Goal: Transaction & Acquisition: Purchase product/service

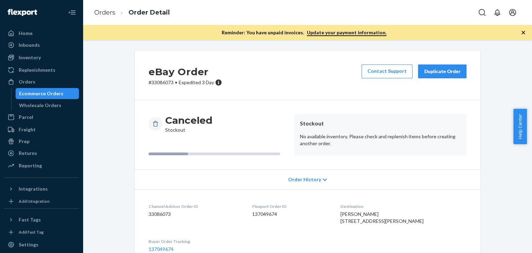
scroll to position [140, 0]
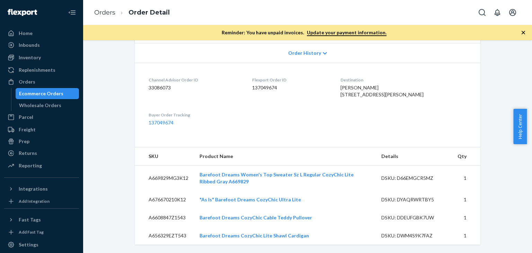
click at [159, 84] on dd "33086073" at bounding box center [195, 87] width 92 height 7
copy dd "33086073"
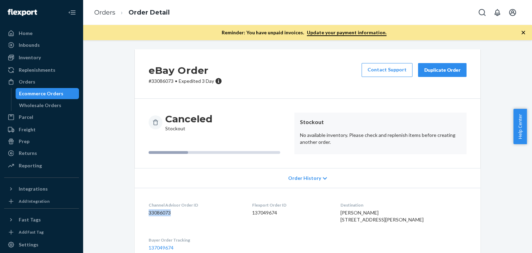
scroll to position [0, 0]
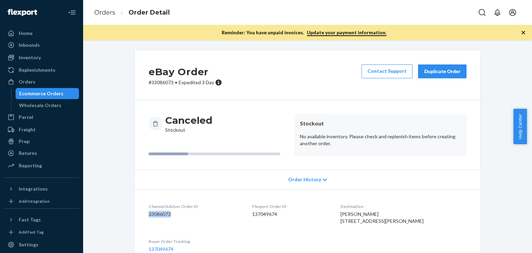
click at [433, 70] on div "Duplicate Order" at bounding box center [442, 71] width 37 height 7
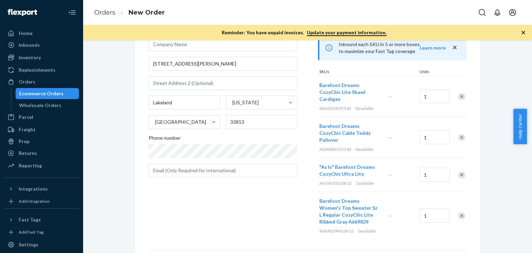
scroll to position [69, 0]
click at [325, 10] on div "Orders New Order" at bounding box center [307, 12] width 449 height 25
click at [524, 32] on icon "button" at bounding box center [522, 32] width 3 height 3
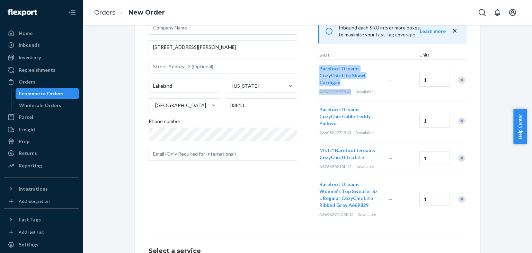
drag, startPoint x: 348, startPoint y: 83, endPoint x: 316, endPoint y: 70, distance: 34.1
click at [318, 70] on div "Barefoot Dreams CozyChic Lite Shawl Cardigan A656329EZT543 0 available" at bounding box center [352, 80] width 69 height 41
copy div "Barefoot Dreams CozyChic Lite Shawl Cardigan A656329EZT543"
click at [258, 200] on div "Where to? Please input a valid US shipping address here. Allie Gibson 621 W Dow…" at bounding box center [233, 101] width 169 height 243
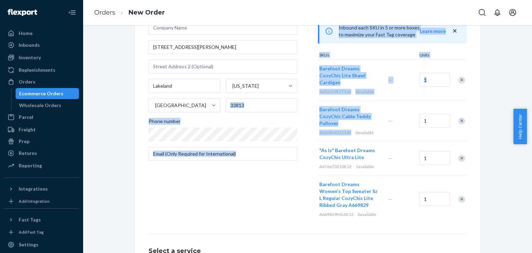
drag, startPoint x: 347, startPoint y: 118, endPoint x: 314, endPoint y: 105, distance: 35.6
click at [314, 105] on div "Where to? Please input a valid US shipping address here. Allie Gibson 621 W Dow…" at bounding box center [308, 101] width 318 height 243
click at [314, 105] on div "Where to? Please input a valid US shipping address here. Allie Gibson 621 W Dow…" at bounding box center [233, 101] width 169 height 243
click at [294, 177] on div "Where to? Please input a valid US shipping address here. Allie Gibson 621 W Dow…" at bounding box center [233, 101] width 169 height 243
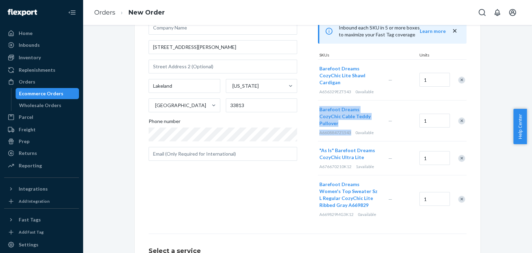
drag, startPoint x: 348, startPoint y: 119, endPoint x: 316, endPoint y: 103, distance: 36.2
click at [318, 103] on div "Barefoot Dreams CozyChic Cable Teddy Pullover A6608847Z1543 0 available" at bounding box center [352, 120] width 69 height 41
copy div "Barefoot Dreams CozyChic Cable Teddy Pullover A6608847Z1543"
drag, startPoint x: 242, startPoint y: 197, endPoint x: 267, endPoint y: 197, distance: 25.3
click at [242, 197] on div "Where to? Please input a valid US shipping address here. Allie Gibson 621 W Dow…" at bounding box center [233, 101] width 169 height 243
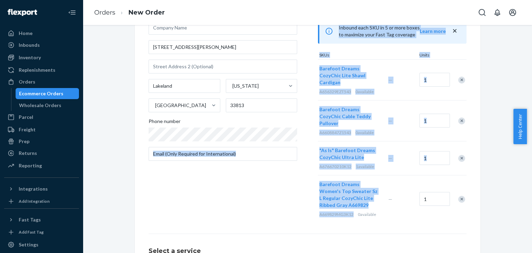
drag, startPoint x: 345, startPoint y: 199, endPoint x: 315, endPoint y: 170, distance: 41.6
click at [315, 170] on div "Where to? Please input a valid US shipping address here. Allie Gibson 621 W Dow…" at bounding box center [308, 101] width 318 height 243
copy div "Products Search and select the content of your order here. Search and add produ…"
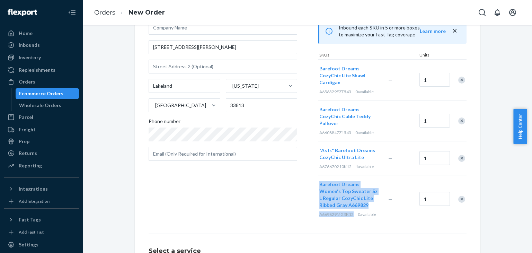
drag, startPoint x: 351, startPoint y: 202, endPoint x: 317, endPoint y: 172, distance: 44.9
click at [318, 175] on div "Barefoot Dreams Women's Top Sweater Sz L Regular CozyChic Lite Ribbed Gray A669…" at bounding box center [352, 198] width 69 height 47
copy div "Barefoot Dreams Women's Top Sweater Sz L Regular CozyChic Lite Ribbed Gray A669…"
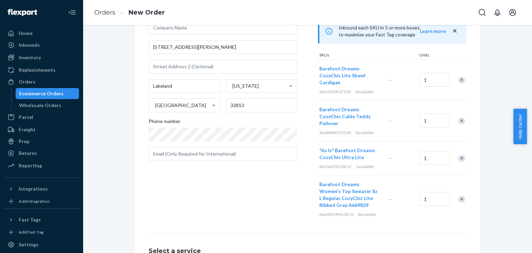
click at [221, 217] on div "Where to? Please input a valid US shipping address here. Allie Gibson 621 W Dow…" at bounding box center [308, 148] width 318 height 337
click at [461, 196] on div "Remove Item" at bounding box center [461, 199] width 7 height 7
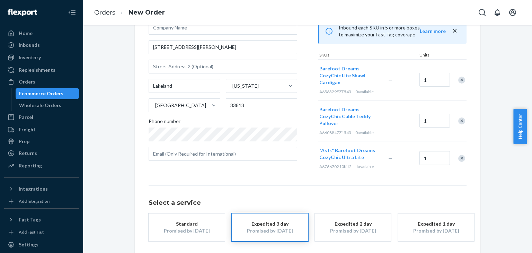
click at [461, 117] on div "Remove Item" at bounding box center [461, 120] width 7 height 7
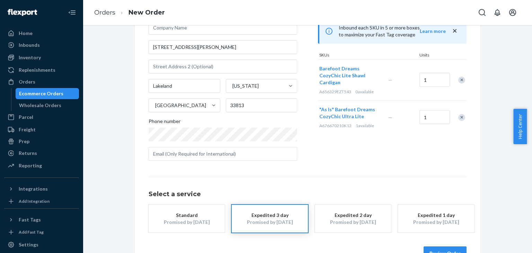
click at [458, 77] on div "Remove Item" at bounding box center [461, 80] width 7 height 7
click at [172, 216] on div "Standard" at bounding box center [186, 215] width 55 height 7
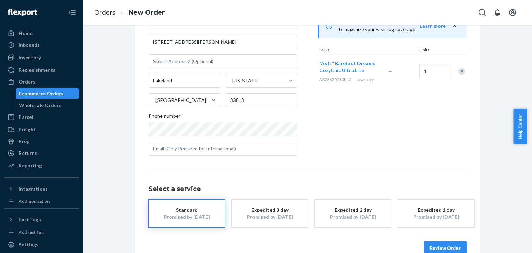
scroll to position [90, 0]
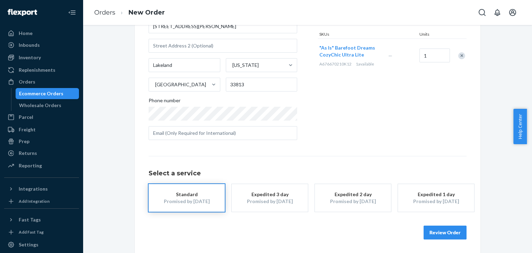
click at [435, 232] on button "Review Order" at bounding box center [444, 232] width 43 height 14
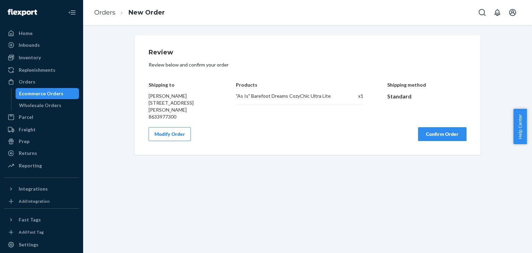
scroll to position [0, 0]
click at [431, 141] on button "Confirm Order" at bounding box center [442, 134] width 48 height 14
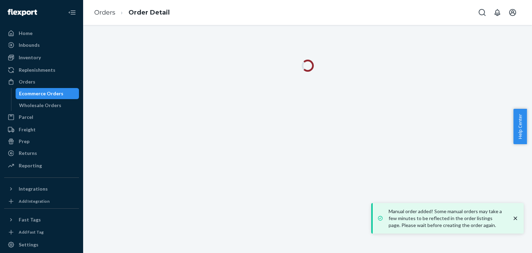
click at [515, 217] on icon "close toast" at bounding box center [515, 218] width 7 height 7
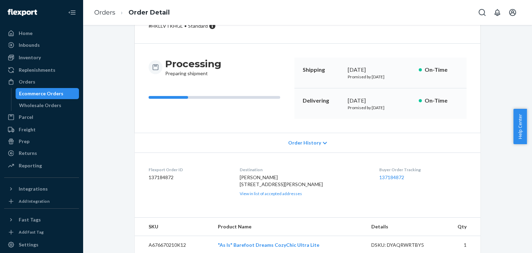
scroll to position [64, 0]
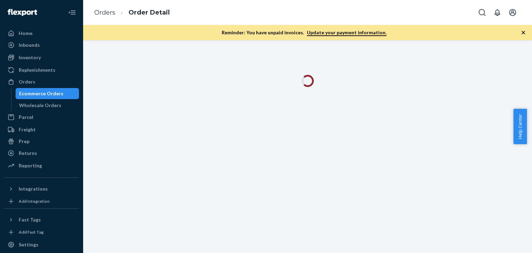
click at [524, 34] on icon "button" at bounding box center [523, 32] width 7 height 7
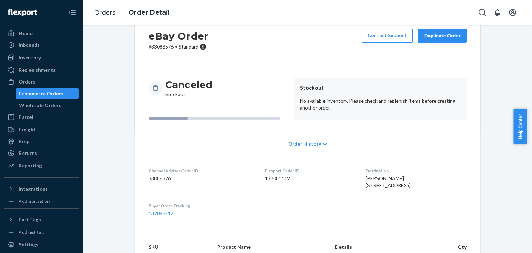
scroll to position [64, 0]
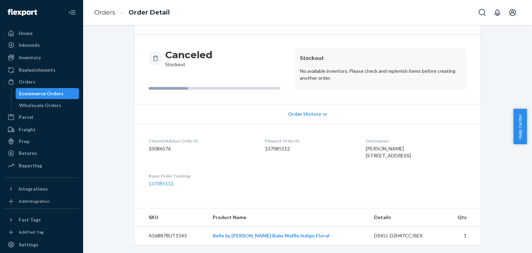
click at [151, 145] on dd "33086576" at bounding box center [201, 148] width 105 height 7
copy dd "33086576"
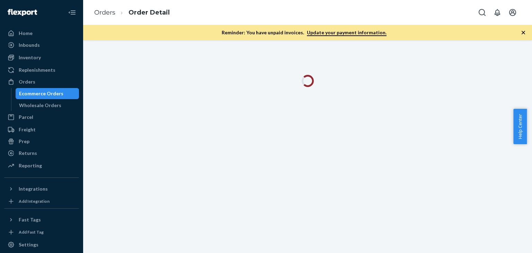
drag, startPoint x: 522, startPoint y: 32, endPoint x: 404, endPoint y: 86, distance: 129.2
click at [522, 32] on icon "button" at bounding box center [523, 32] width 7 height 7
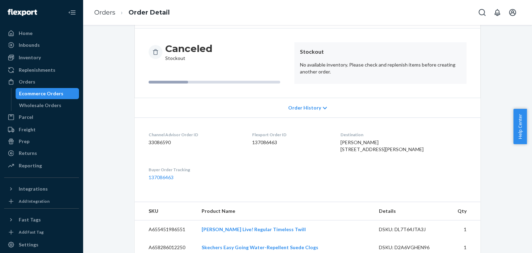
scroll to position [118, 0]
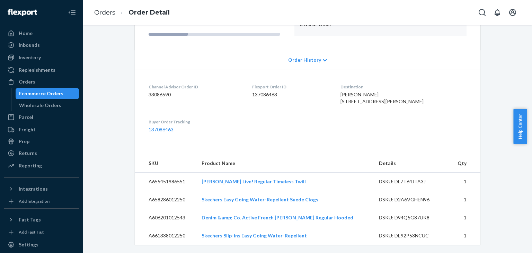
click at [152, 91] on dd "33086590" at bounding box center [195, 94] width 92 height 7
copy dd "33086590"
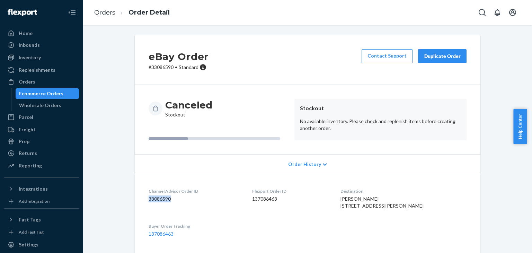
click at [442, 56] on div "Duplicate Order" at bounding box center [442, 56] width 37 height 7
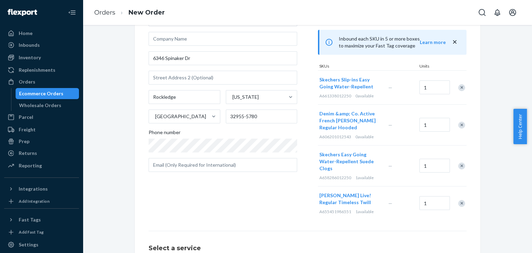
scroll to position [25, 0]
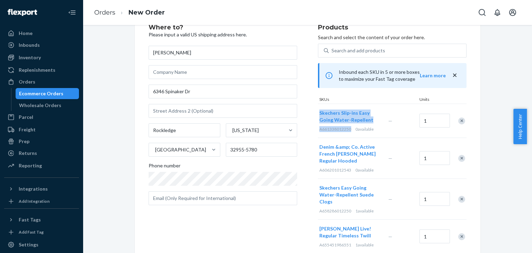
drag, startPoint x: 352, startPoint y: 131, endPoint x: 315, endPoint y: 115, distance: 40.5
click at [318, 115] on div "Skechers Slip-ins Easy Going Water-Repellent A661338012250 0 available" at bounding box center [352, 121] width 69 height 34
copy div "Skechers Slip-ins Easy Going Water-Repellent A661338012250"
click at [357, 99] on div "SKUs" at bounding box center [368, 99] width 100 height 7
click at [459, 120] on div "Remove Item" at bounding box center [461, 120] width 7 height 7
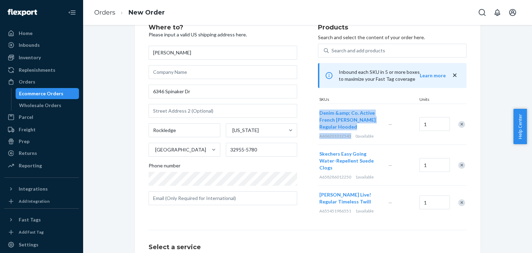
drag, startPoint x: 349, startPoint y: 135, endPoint x: 315, endPoint y: 111, distance: 41.7
click at [318, 111] on div "Denim &amp; Co. Active French Terry Regular Hooded A606201012543 0 available" at bounding box center [352, 124] width 69 height 41
copy div "Denim &amp; Co. Active French Terry Regular Hooded A606201012543"
click at [458, 125] on div "Remove Item" at bounding box center [461, 124] width 7 height 7
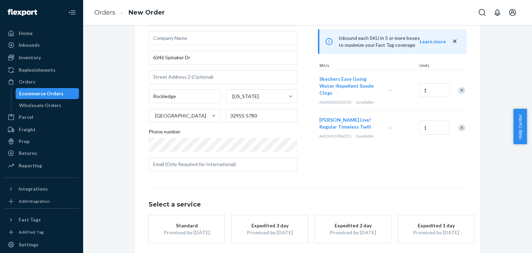
scroll to position [90, 0]
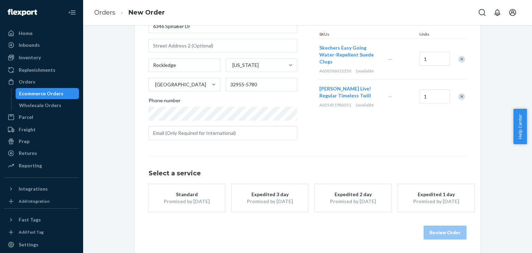
click at [195, 198] on div "Promised by [DATE]" at bounding box center [186, 201] width 55 height 7
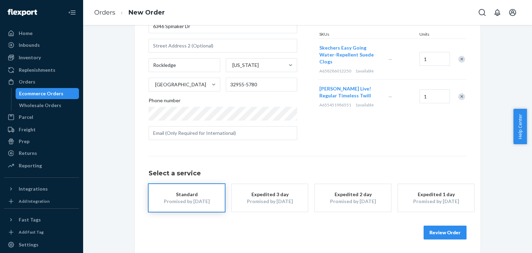
click at [439, 234] on button "Review Order" at bounding box center [444, 232] width 43 height 14
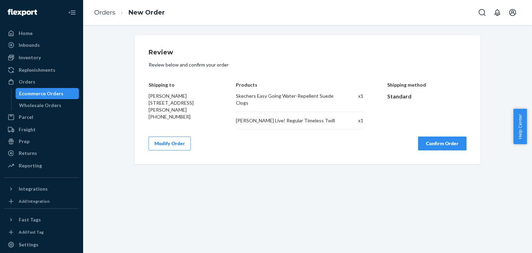
click at [342, 179] on div "Review Review below and confirm your order Shipping to Christine Mercier 6346 S…" at bounding box center [307, 139] width 449 height 228
click at [437, 145] on button "Confirm Order" at bounding box center [442, 143] width 48 height 14
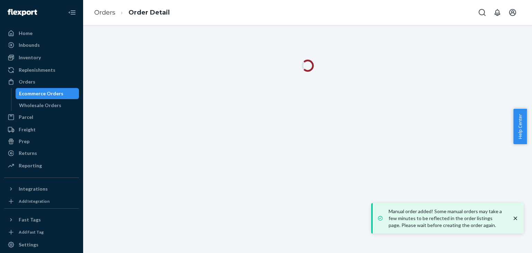
drag, startPoint x: 514, startPoint y: 216, endPoint x: 297, endPoint y: 127, distance: 235.0
click at [514, 216] on icon "close toast" at bounding box center [515, 218] width 7 height 7
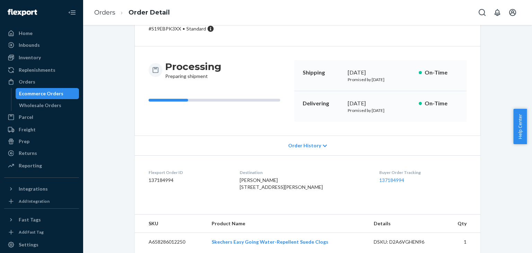
scroll to position [76, 0]
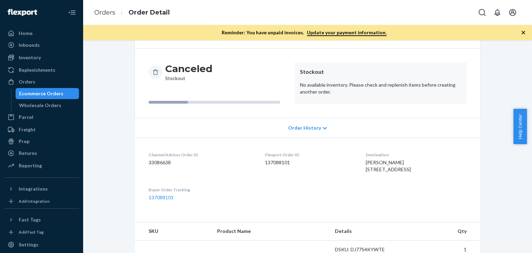
scroll to position [79, 0]
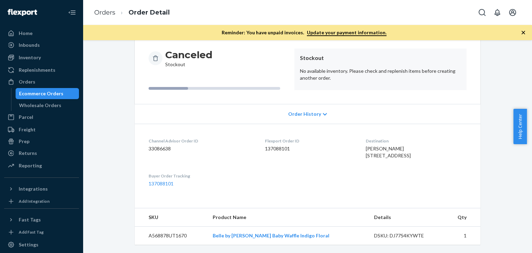
click at [159, 145] on dd "33086638" at bounding box center [201, 148] width 105 height 7
copy dd "33086638"
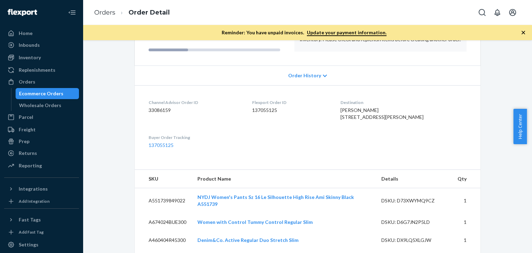
scroll to position [133, 0]
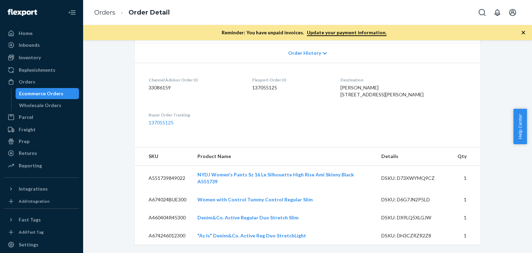
click at [156, 84] on dd "33086159" at bounding box center [195, 87] width 92 height 7
copy dd "33086159"
click at [208, 118] on dt "Buyer Order Tracking" at bounding box center [195, 115] width 92 height 6
drag, startPoint x: 185, startPoint y: 81, endPoint x: 126, endPoint y: 87, distance: 59.2
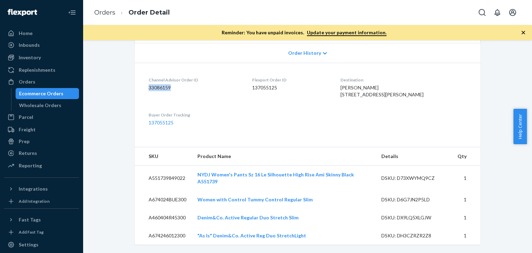
click at [126, 87] on div "eBay Order # 33086159 • Expedited 3 Day Contact Support Duplicate Order Cancele…" at bounding box center [307, 88] width 438 height 329
copy dd "33086159"
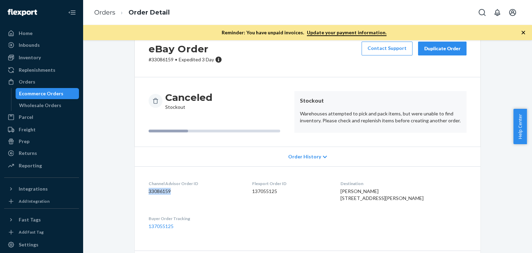
scroll to position [0, 0]
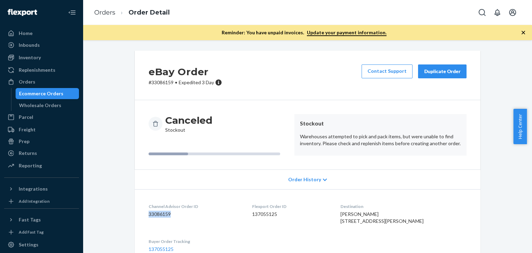
click at [447, 77] on button "Duplicate Order" at bounding box center [442, 71] width 48 height 14
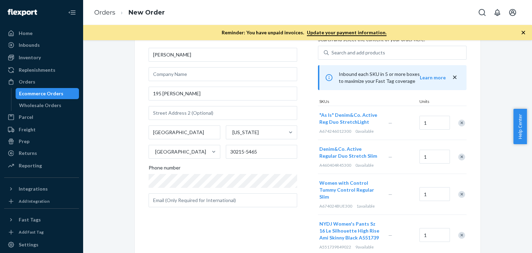
scroll to position [69, 0]
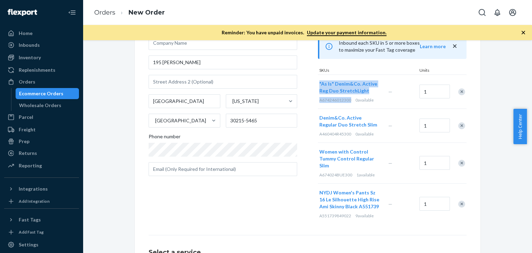
drag, startPoint x: 349, startPoint y: 100, endPoint x: 317, endPoint y: 83, distance: 36.6
click at [318, 83] on div ""As Is" Denim&Co. Active Reg Duo StretchLight A674246012300 0 available" at bounding box center [352, 92] width 69 height 34
copy div ""As Is" Denim&Co. Active Reg Duo StretchLight A674246012300"
click at [224, 202] on div "Where to? Please input a valid US shipping address here. jackie pratt 195 Wakef…" at bounding box center [233, 109] width 169 height 229
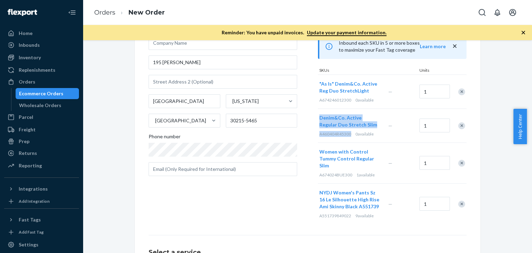
drag, startPoint x: 349, startPoint y: 134, endPoint x: 316, endPoint y: 118, distance: 37.0
click at [318, 118] on div "Denim&Co. Active Regular Duo Stretch Slim A460404R45300 0 available" at bounding box center [352, 126] width 69 height 34
copy div "Denim&Co. Active Regular Duo Stretch Slim A460404R45300"
drag, startPoint x: 293, startPoint y: 209, endPoint x: 442, endPoint y: 64, distance: 207.9
click at [294, 205] on div "Where to? Please input a valid US shipping address here. jackie pratt 195 Wakef…" at bounding box center [233, 109] width 169 height 229
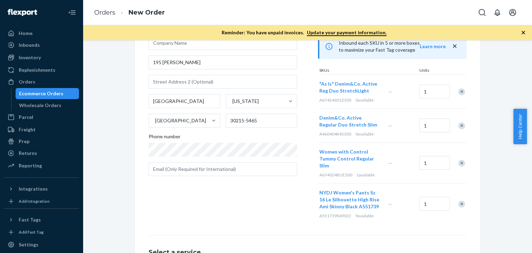
click at [458, 92] on div "Remove Item" at bounding box center [461, 91] width 7 height 7
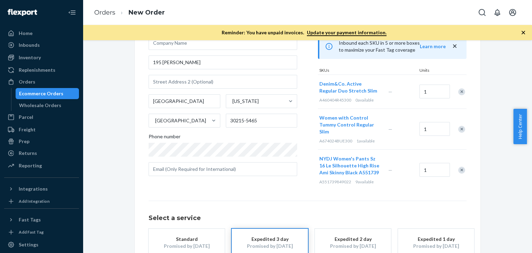
click at [458, 92] on div "Remove Item" at bounding box center [461, 91] width 7 height 7
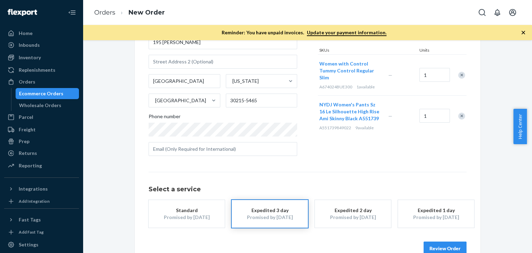
scroll to position [105, 0]
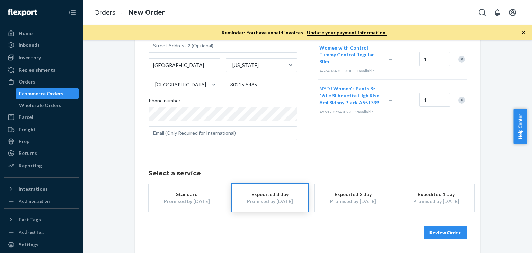
click at [197, 192] on div "Standard" at bounding box center [186, 194] width 55 height 7
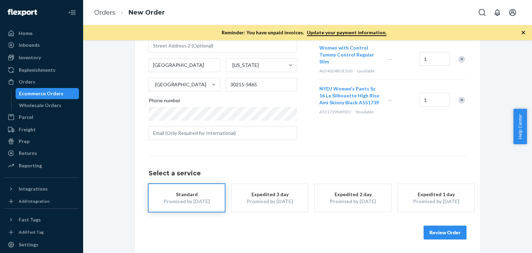
click at [436, 230] on button "Review Order" at bounding box center [444, 232] width 43 height 14
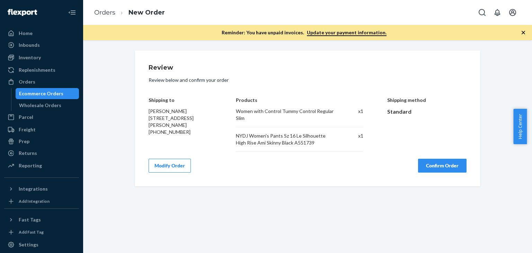
scroll to position [0, 0]
click at [452, 167] on button "Confirm Order" at bounding box center [442, 166] width 48 height 14
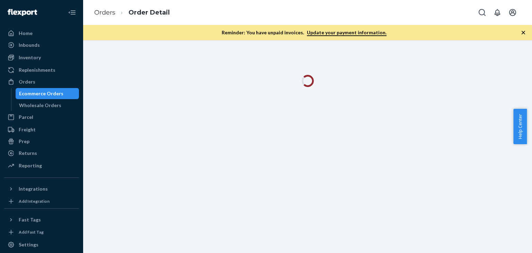
click at [525, 35] on icon "button" at bounding box center [523, 32] width 7 height 7
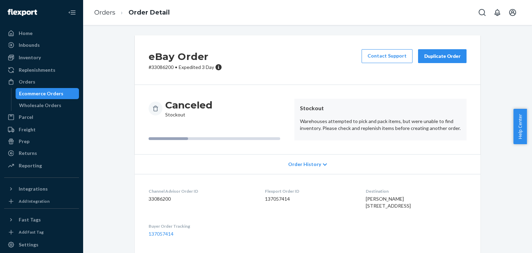
scroll to position [64, 0]
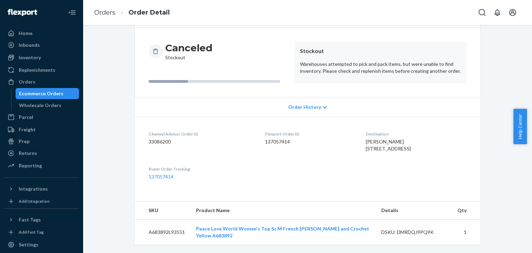
click at [163, 138] on dd "33086200" at bounding box center [201, 141] width 105 height 7
copy dd "33086200"
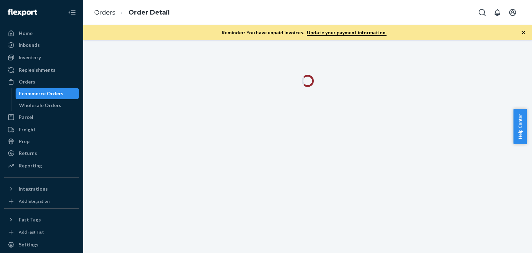
click at [523, 32] on icon "button" at bounding box center [522, 32] width 3 height 3
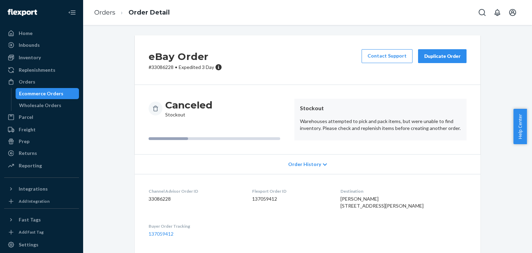
scroll to position [118, 0]
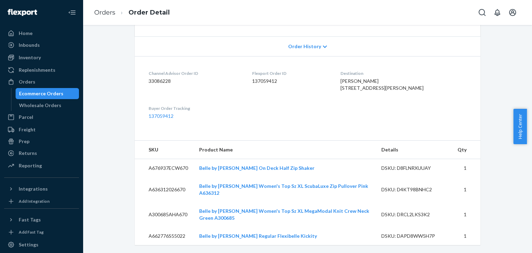
click at [160, 85] on div "Channel Advisor Order ID 33086228" at bounding box center [195, 82] width 92 height 24
copy dd "33086228"
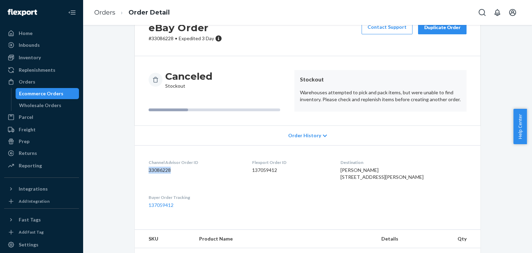
scroll to position [0, 0]
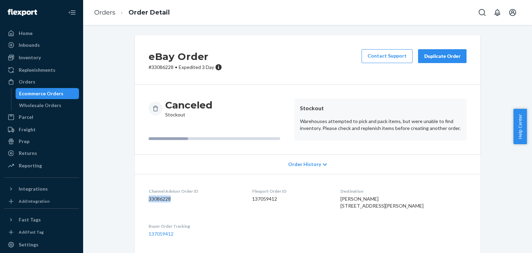
click at [446, 59] on div "Duplicate Order" at bounding box center [442, 56] width 37 height 7
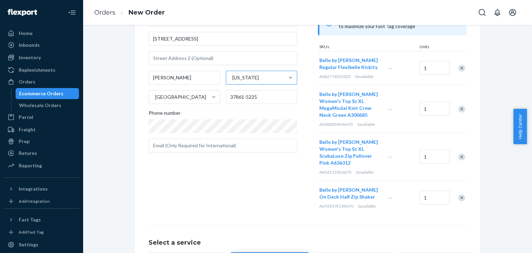
scroll to position [35, 0]
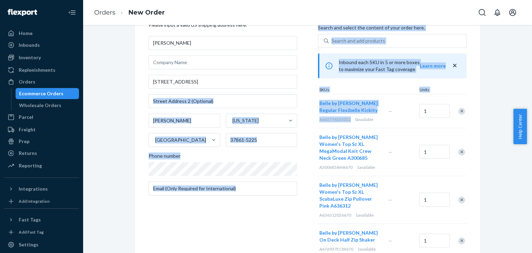
drag, startPoint x: 350, startPoint y: 119, endPoint x: 313, endPoint y: 106, distance: 39.6
click at [313, 106] on div "Where to? Please input a valid US shipping address here. [PERSON_NAME] [STREET_…" at bounding box center [308, 136] width 318 height 243
click at [313, 106] on div "Where to? Please input a valid US shipping address here. [PERSON_NAME] [STREET_…" at bounding box center [233, 136] width 169 height 243
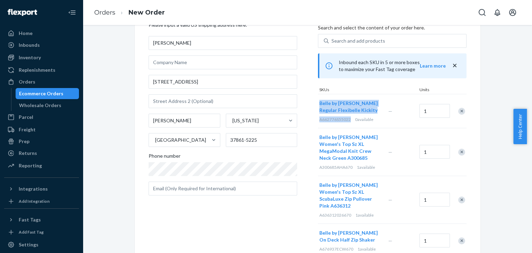
drag, startPoint x: 339, startPoint y: 116, endPoint x: 316, endPoint y: 103, distance: 26.5
click at [318, 103] on div "Belle by [PERSON_NAME] Regular Flexibelle Kickity A662776S55022 0 available" at bounding box center [352, 111] width 69 height 34
copy div "Belle by [PERSON_NAME] Regular Flexibelle Kickity A662776S55022"
drag, startPoint x: 321, startPoint y: 209, endPoint x: 283, endPoint y: 214, distance: 38.4
click at [313, 209] on div "Where to? Please input a valid US shipping address here. LINDA TURNER 418 Deer …" at bounding box center [308, 136] width 318 height 243
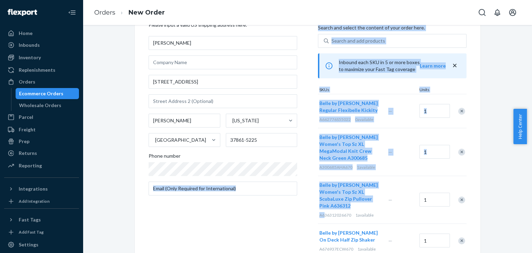
click at [299, 193] on div "Where to? Please input a valid US shipping address here. LINDA TURNER 418 Deer …" at bounding box center [233, 136] width 169 height 243
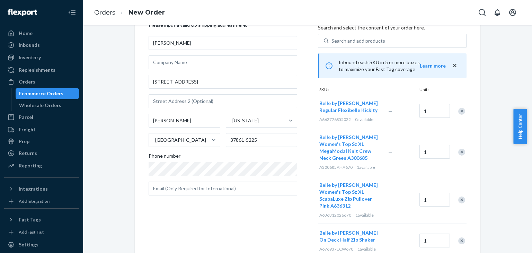
click at [458, 110] on div "Remove Item" at bounding box center [461, 111] width 7 height 7
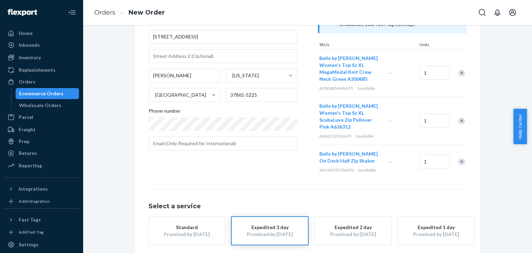
scroll to position [113, 0]
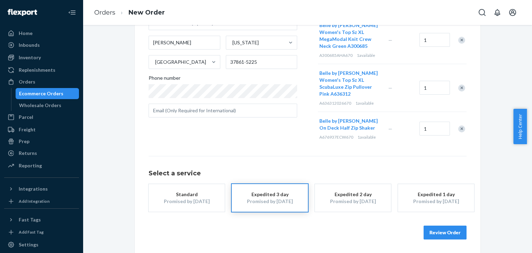
click at [182, 202] on div "Promised by Oct 2, 2025" at bounding box center [186, 201] width 55 height 7
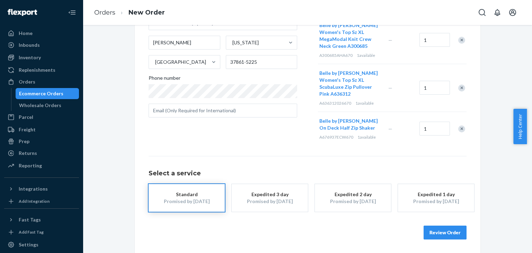
click at [445, 235] on button "Review Order" at bounding box center [444, 232] width 43 height 14
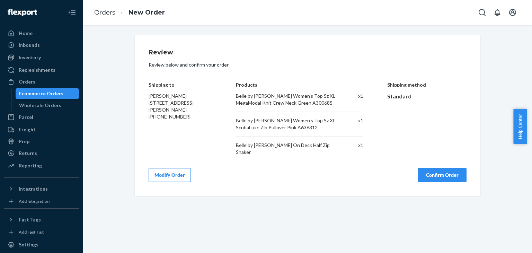
click at [436, 170] on button "Confirm Order" at bounding box center [442, 175] width 48 height 14
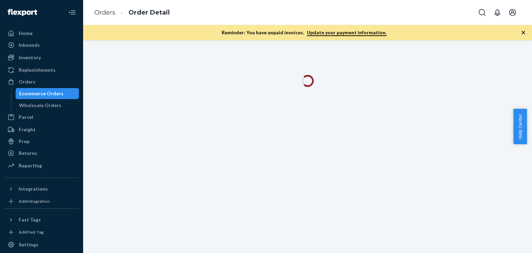
click at [524, 32] on icon "button" at bounding box center [522, 32] width 3 height 3
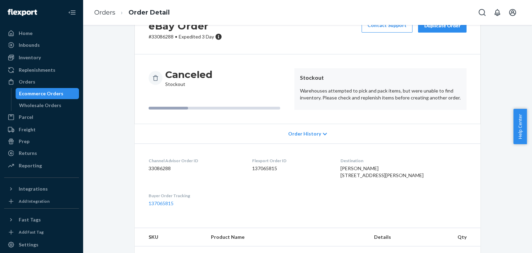
scroll to position [64, 0]
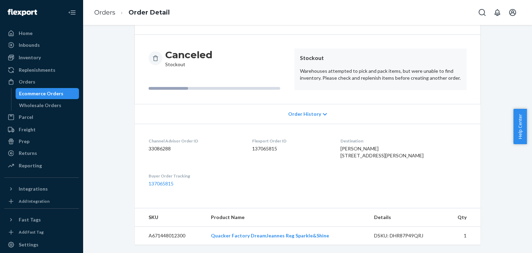
click at [165, 145] on dd "33086288" at bounding box center [195, 148] width 92 height 7
copy dd "33086288"
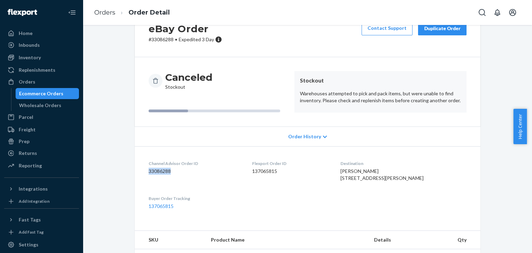
scroll to position [0, 0]
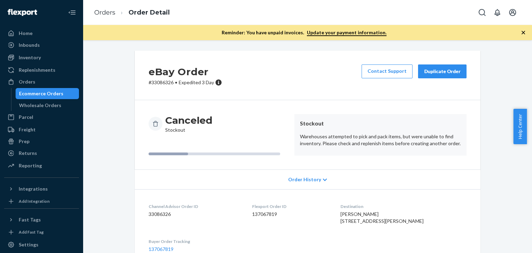
click at [524, 34] on icon "button" at bounding box center [523, 32] width 7 height 7
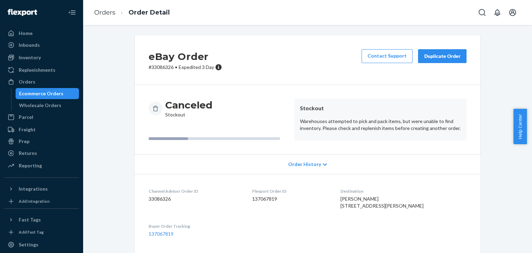
click at [161, 198] on dd "33086326" at bounding box center [195, 198] width 92 height 7
copy dd "33086326"
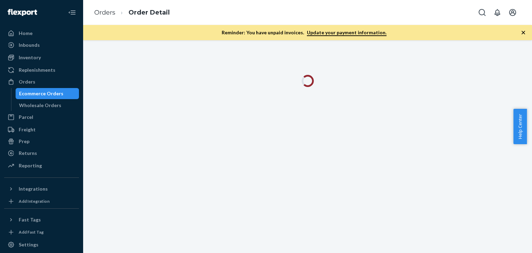
click at [522, 33] on icon "button" at bounding box center [523, 32] width 7 height 7
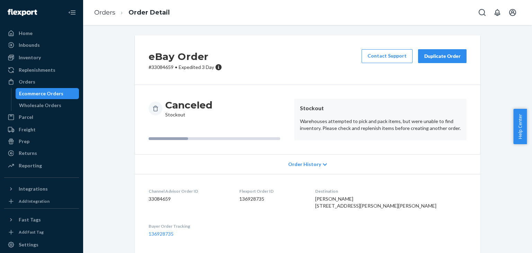
scroll to position [71, 0]
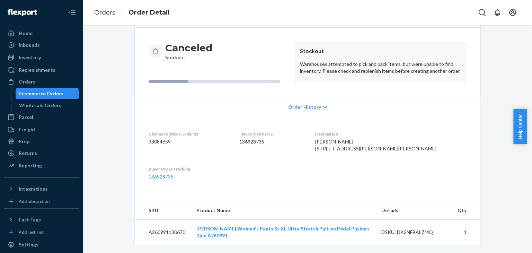
click at [154, 138] on dd "33084659" at bounding box center [189, 141] width 80 height 7
copy dd "33084659"
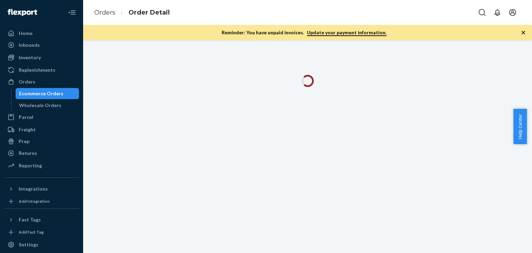
click at [524, 33] on icon "button" at bounding box center [522, 32] width 3 height 3
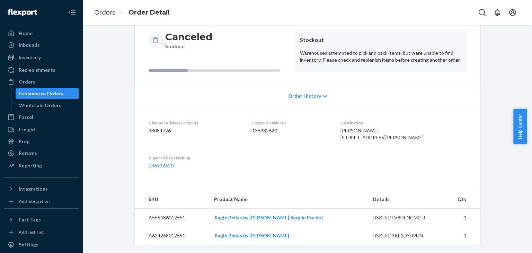
scroll to position [82, 0]
click at [158, 127] on dd "33084726" at bounding box center [195, 130] width 92 height 7
copy dd "33084726"
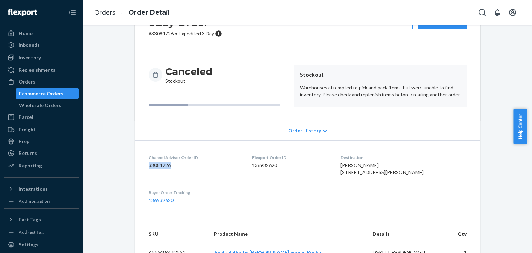
scroll to position [0, 0]
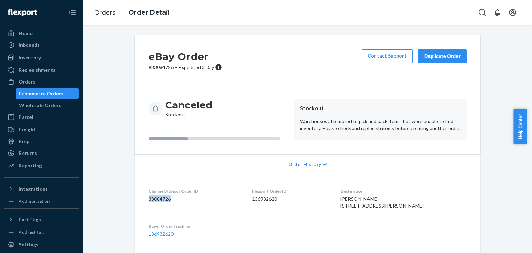
click at [435, 57] on div "Duplicate Order" at bounding box center [442, 56] width 37 height 7
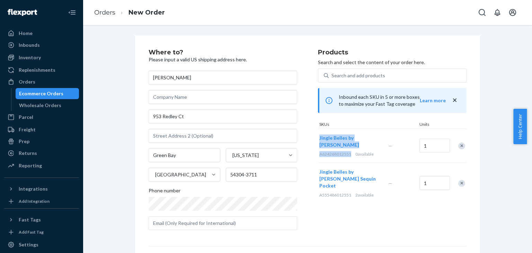
drag, startPoint x: 350, startPoint y: 153, endPoint x: 317, endPoint y: 137, distance: 36.9
click at [318, 137] on div "Jingle Belles by [PERSON_NAME] Sequin Mesh Knit A624268012551 0 available" at bounding box center [352, 146] width 69 height 34
copy div "Jingle Belles by [PERSON_NAME] Knit A624268012551"
click at [460, 147] on div "Remove Item" at bounding box center [461, 145] width 7 height 7
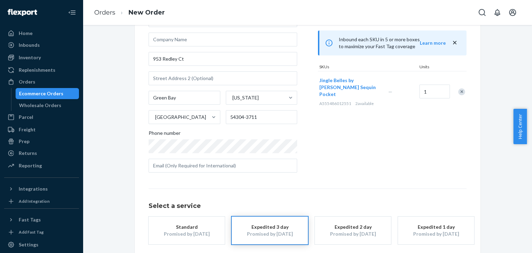
scroll to position [90, 0]
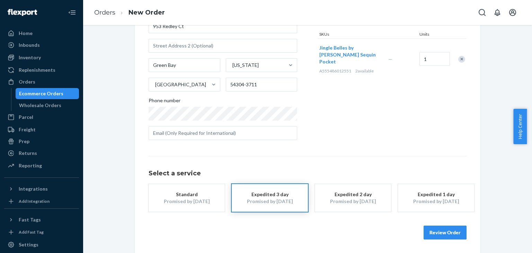
click at [194, 198] on div "Promised by [DATE]" at bounding box center [186, 201] width 55 height 7
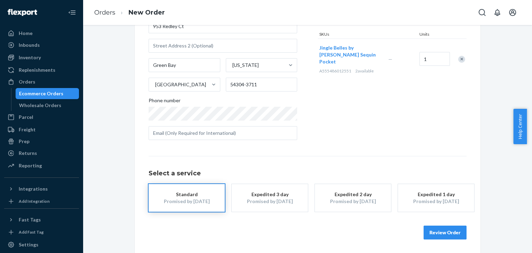
click at [432, 229] on button "Review Order" at bounding box center [444, 232] width 43 height 14
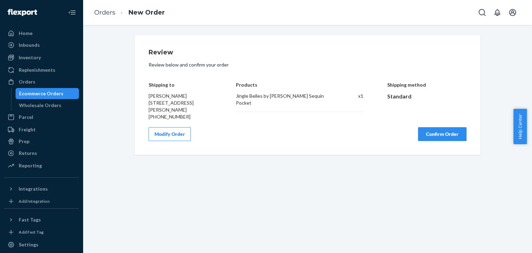
click at [433, 128] on button "Confirm Order" at bounding box center [442, 134] width 48 height 14
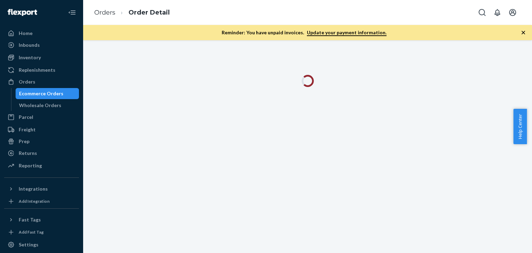
click at [524, 34] on icon "button" at bounding box center [523, 32] width 7 height 7
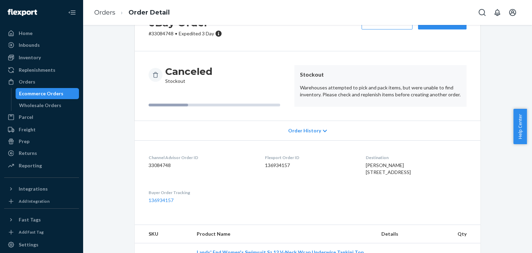
scroll to position [71, 0]
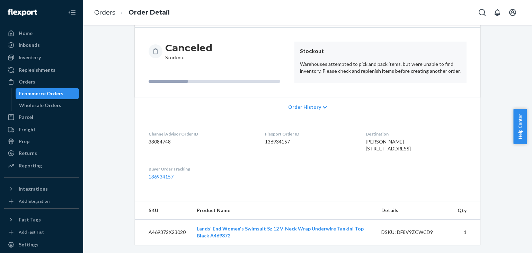
click at [157, 138] on dd "33084748" at bounding box center [201, 141] width 105 height 7
copy dd "33084748"
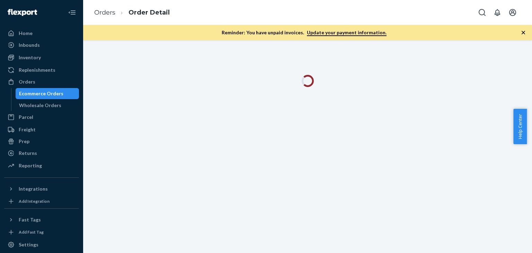
click at [524, 30] on icon "button" at bounding box center [523, 32] width 7 height 7
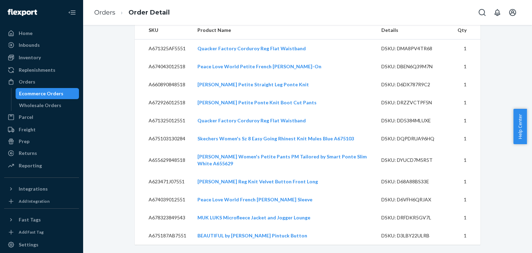
scroll to position [78, 0]
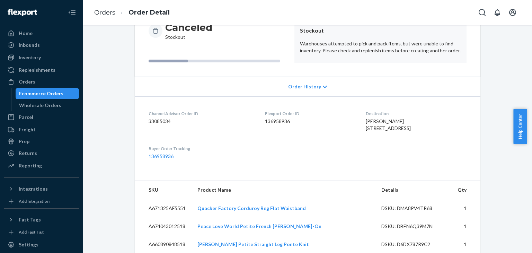
click at [157, 124] on dd "33085034" at bounding box center [201, 121] width 105 height 7
click at [157, 123] on dd "33085034" at bounding box center [201, 121] width 105 height 7
copy dd "33085034"
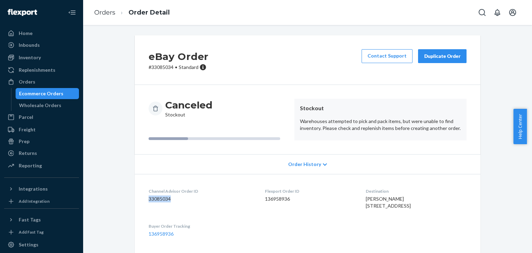
click at [439, 54] on div "Duplicate Order" at bounding box center [442, 56] width 37 height 7
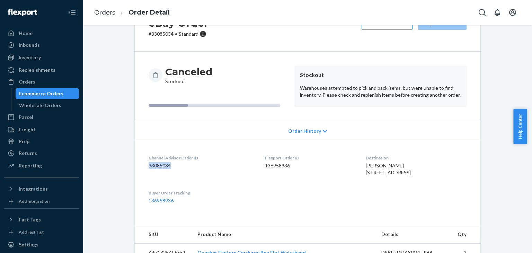
scroll to position [69, 0]
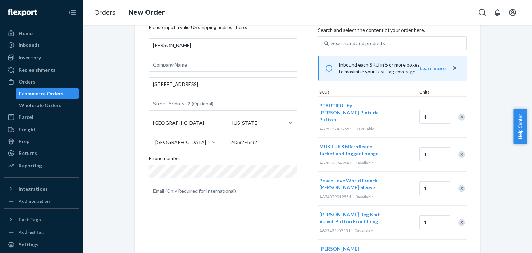
scroll to position [69, 0]
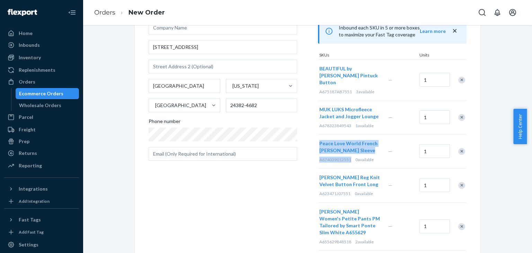
drag, startPoint x: 348, startPoint y: 153, endPoint x: 316, endPoint y: 135, distance: 36.0
click at [318, 135] on div "Peace Love World French [PERSON_NAME] Sleeve A674039012551 0 available" at bounding box center [352, 151] width 69 height 34
copy div "Peace Love World French [PERSON_NAME] Sleeve A674039012551"
drag, startPoint x: 248, startPoint y: 199, endPoint x: 253, endPoint y: 197, distance: 5.7
click at [248, 199] on div "Where to? Please input a valid US shipping address here. [PERSON_NAME] [STREET_…" at bounding box center [233, 234] width 169 height 508
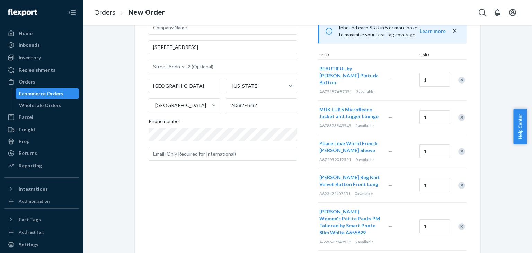
click at [463, 142] on div at bounding box center [457, 151] width 17 height 18
click at [458, 148] on div "Remove Item" at bounding box center [461, 151] width 7 height 7
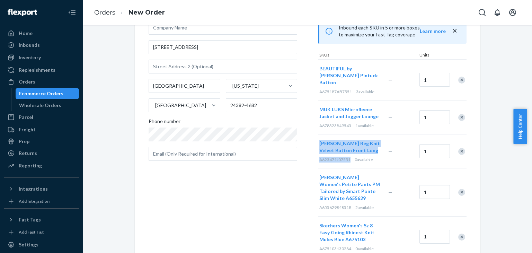
drag, startPoint x: 348, startPoint y: 154, endPoint x: 315, endPoint y: 136, distance: 36.7
click at [318, 136] on div "Susan Graver Reg Knit Velvet Button Front Long A623471J07551 0 available" at bounding box center [352, 151] width 69 height 34
copy div "Susan Graver Reg Knit Velvet Button Front Long A623471J07551"
click at [460, 148] on div "Remove Item" at bounding box center [461, 151] width 7 height 7
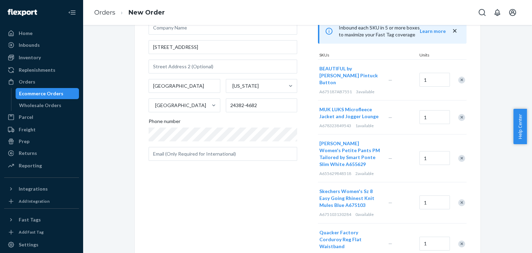
drag, startPoint x: 231, startPoint y: 202, endPoint x: 326, endPoint y: 208, distance: 95.5
click at [233, 202] on div "Where to? Please input a valid US shipping address here. Mary Bennett 4955 Ston…" at bounding box center [233, 200] width 169 height 440
drag, startPoint x: 349, startPoint y: 208, endPoint x: 317, endPoint y: 185, distance: 39.2
click at [318, 185] on div "Skechers Women's Sz 8 Easy Going Rhinest Knit Mules Blue A675103 A675103130284 …" at bounding box center [352, 202] width 69 height 41
copy div "Skechers Women's Sz 8 Easy Going Rhinest Knit Mules Blue A675103 A675103130284"
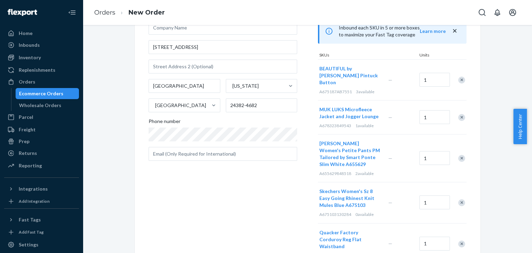
click at [461, 199] on div "Remove Item" at bounding box center [461, 202] width 7 height 7
drag, startPoint x: 248, startPoint y: 208, endPoint x: 252, endPoint y: 204, distance: 6.1
click at [248, 208] on div "Where to? Please input a valid US shipping address here. Mary Bennett 4955 Ston…" at bounding box center [233, 180] width 169 height 400
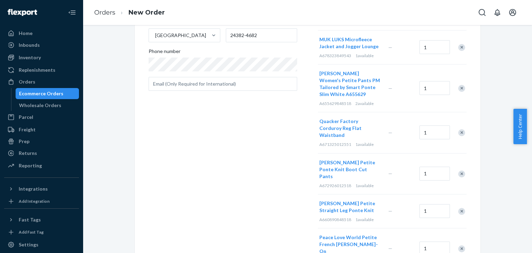
scroll to position [173, 0]
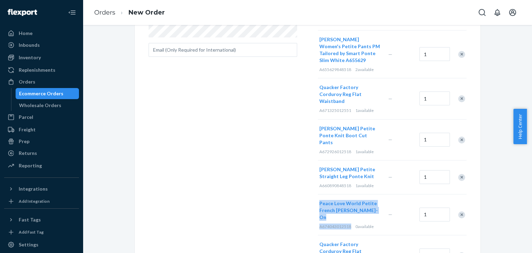
drag, startPoint x: 348, startPoint y: 198, endPoint x: 316, endPoint y: 181, distance: 36.3
click at [318, 194] on div "Peace Love World Petite French Terry Pull-On A674043012518 0 available" at bounding box center [352, 214] width 69 height 41
copy div "Peace Love World Petite French Terry Pull-On A674043012518"
click at [242, 218] on div "Where to? Please input a valid US shipping address here. Mary Bennett 4955 Ston…" at bounding box center [233, 76] width 169 height 400
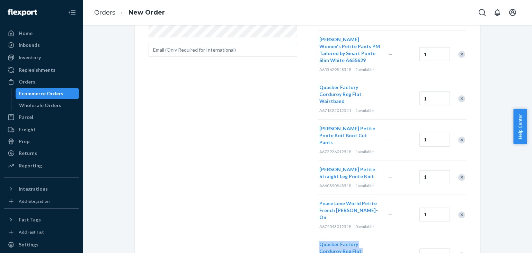
drag, startPoint x: 349, startPoint y: 233, endPoint x: 315, endPoint y: 216, distance: 37.8
click at [318, 235] on div "Quacker Factory Corduroy Reg Flat Waistband A671325AF5551 0 available" at bounding box center [352, 255] width 69 height 41
copy div "Quacker Factory Corduroy Reg Flat Waistband A671325AF5551"
click at [249, 198] on div "Where to? Please input a valid US shipping address here. Mary Bennett 4955 Ston…" at bounding box center [233, 76] width 169 height 400
click at [462, 211] on div "Remove Item" at bounding box center [461, 214] width 7 height 7
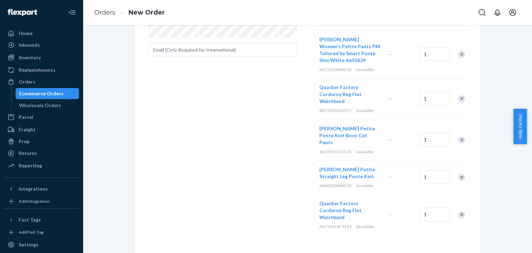
click at [461, 205] on div at bounding box center [457, 214] width 17 height 18
click at [461, 211] on div "Remove Item" at bounding box center [461, 214] width 7 height 7
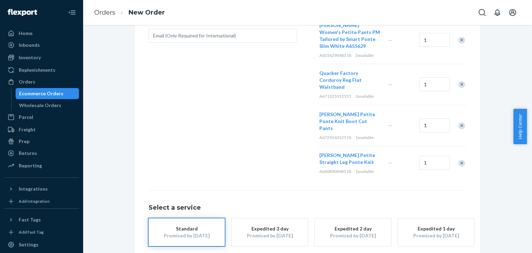
scroll to position [200, 0]
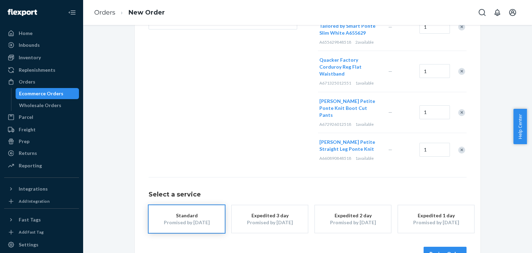
click at [438, 247] on button "Review Order" at bounding box center [444, 254] width 43 height 14
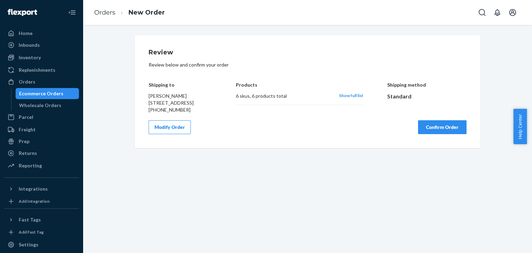
scroll to position [0, 0]
drag, startPoint x: 292, startPoint y: 86, endPoint x: 372, endPoint y: 156, distance: 105.5
click at [294, 87] on h4 "Products" at bounding box center [299, 84] width 127 height 5
click at [439, 134] on button "Confirm Order" at bounding box center [442, 127] width 48 height 14
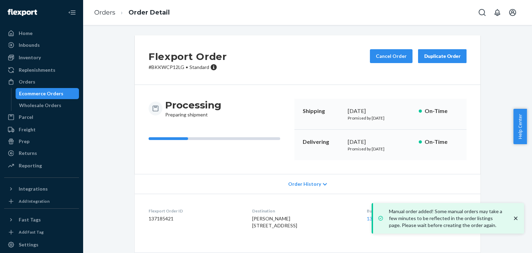
drag, startPoint x: 515, startPoint y: 215, endPoint x: 419, endPoint y: 187, distance: 99.6
click at [515, 215] on icon "close toast" at bounding box center [515, 218] width 7 height 7
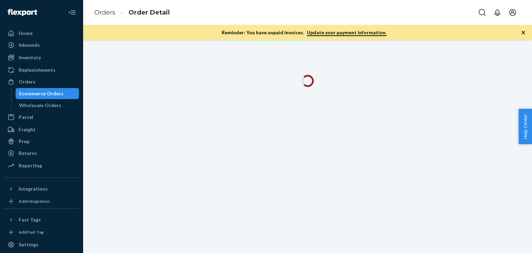
click at [525, 32] on icon "button" at bounding box center [523, 32] width 7 height 7
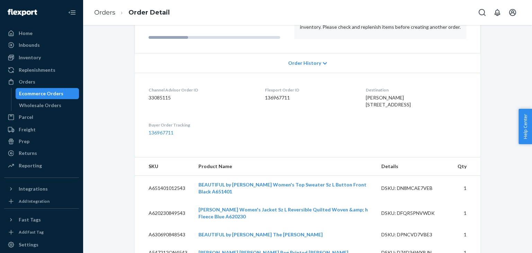
scroll to position [132, 0]
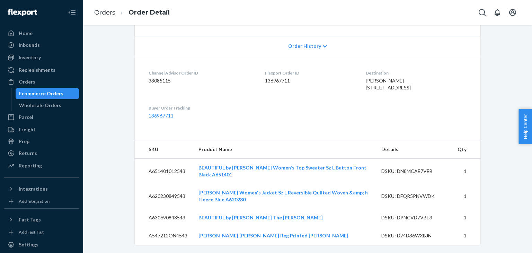
click at [154, 77] on dd "33085115" at bounding box center [201, 80] width 105 height 7
copy dd "33085115"
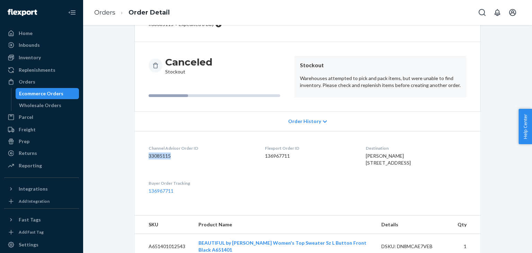
scroll to position [0, 0]
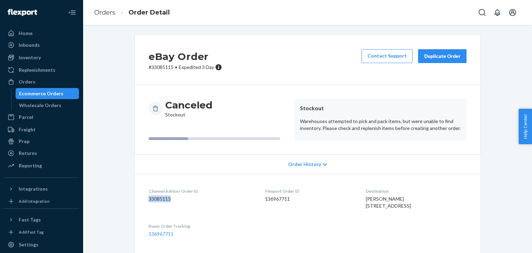
click at [453, 53] on div "Duplicate Order" at bounding box center [442, 56] width 37 height 7
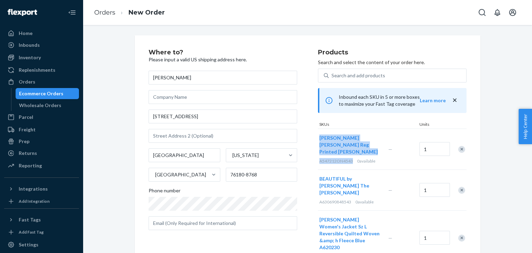
drag, startPoint x: 352, startPoint y: 153, endPoint x: 316, endPoint y: 140, distance: 38.5
click at [318, 140] on div "[PERSON_NAME] [PERSON_NAME] Reg Printed Suede Shawl A547212ON4543 0 available" at bounding box center [352, 149] width 69 height 41
click at [292, 25] on div "Where to? Please input a valid US shipping address here. [PERSON_NAME] [STREET_…" at bounding box center [307, 139] width 449 height 228
drag, startPoint x: 355, startPoint y: 155, endPoint x: 316, endPoint y: 137, distance: 42.4
click at [318, 137] on div "GRAVER Susan Graver Reg Printed Suede Shawl A547212ON4543 0 available" at bounding box center [352, 149] width 69 height 41
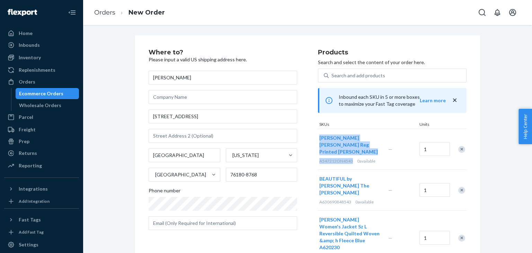
copy div "GRAVER Susan Graver Reg Printed Suede Shawl A547212ON4543"
drag, startPoint x: 273, startPoint y: 40, endPoint x: 279, endPoint y: 40, distance: 5.9
click at [273, 40] on div "Where to? Please input a valid US shipping address here. Nicole Mabry 3937 Glen…" at bounding box center [308, 231] width 346 height 392
click at [458, 146] on div "Remove Item" at bounding box center [461, 149] width 7 height 7
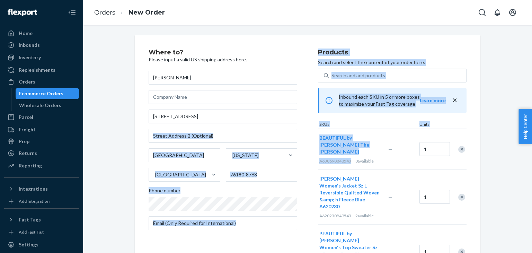
drag, startPoint x: 350, startPoint y: 156, endPoint x: 313, endPoint y: 139, distance: 40.1
click at [313, 139] on div "Where to? Please input a valid US shipping address here. Nicole Mabry 3937 Glen…" at bounding box center [308, 164] width 318 height 230
copy div "Texas United States Phone number Products Search and select the content of your…"
drag, startPoint x: 298, startPoint y: 149, endPoint x: 310, endPoint y: 174, distance: 28.2
click at [298, 149] on div "Where to? Please input a valid US shipping address here. Nicole Mabry 3937 Glen…" at bounding box center [233, 164] width 169 height 230
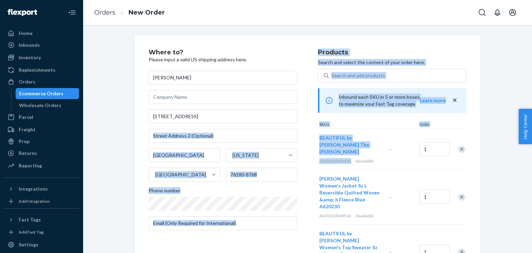
click at [295, 238] on div "Where to? Please input a valid US shipping address here. Nicole Mabry 3937 Glen…" at bounding box center [233, 164] width 169 height 230
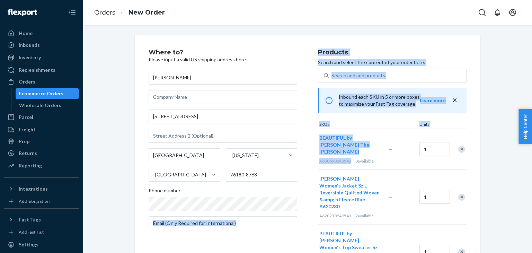
click at [253, 242] on div "Where to? Please input a valid US shipping address here. Nicole Mabry 3937 Glen…" at bounding box center [233, 164] width 169 height 230
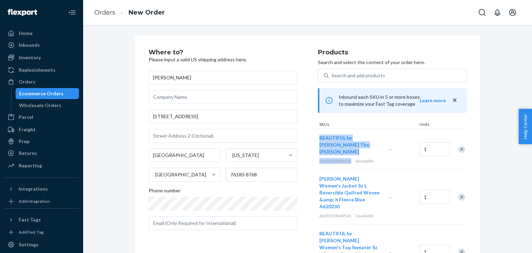
drag, startPoint x: 349, startPoint y: 155, endPoint x: 317, endPoint y: 139, distance: 35.9
click at [318, 139] on div "BEAUTIFUL by Lawrence Zarian The Joy Satin A630690848543 0 available" at bounding box center [352, 149] width 69 height 41
copy div "BEAUTIFUL by Lawrence Zarian The Joy Satin A630690848543"
drag, startPoint x: 265, startPoint y: 246, endPoint x: 339, endPoint y: 200, distance: 87.5
click at [265, 246] on div "Where to? Please input a valid US shipping address here. Nicole Mabry 3937 Glen…" at bounding box center [233, 164] width 169 height 230
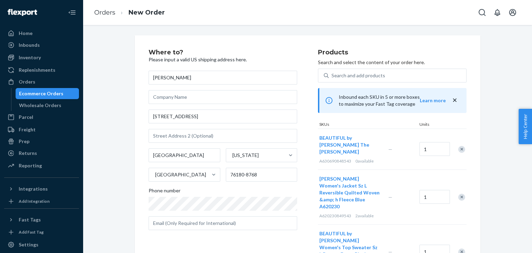
click at [460, 146] on div "Remove Item" at bounding box center [461, 149] width 7 height 7
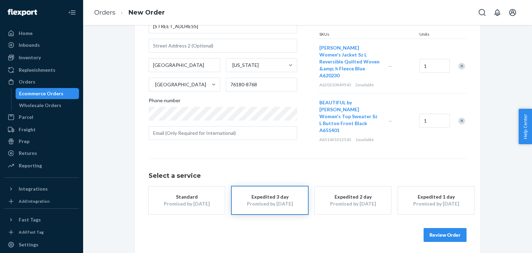
scroll to position [90, 0]
click at [165, 193] on div "Standard" at bounding box center [186, 196] width 55 height 7
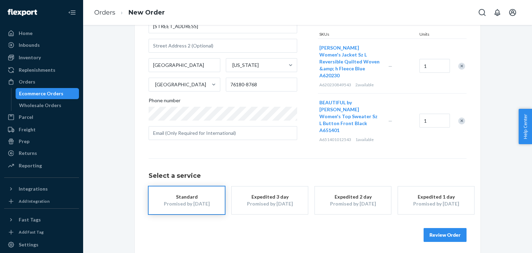
click at [434, 232] on button "Review Order" at bounding box center [444, 235] width 43 height 14
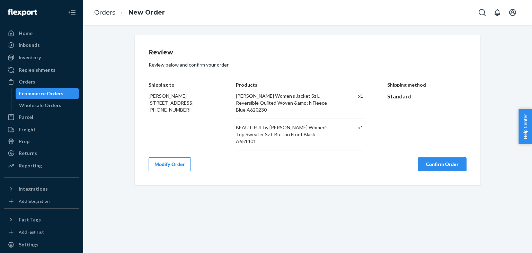
scroll to position [0, 0]
click at [439, 157] on button "Confirm Order" at bounding box center [442, 164] width 48 height 14
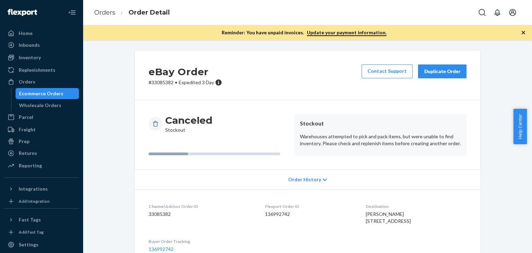
click at [309, 80] on div "eBay Order # 33085382 • Expedited 3 Day Contact Support Duplicate Order" at bounding box center [308, 76] width 346 height 50
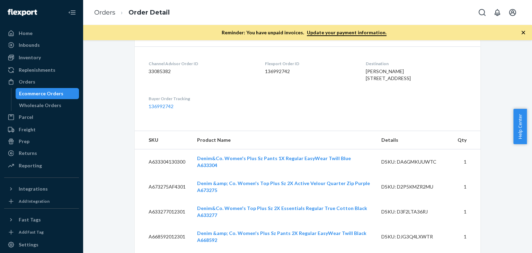
scroll to position [127, 0]
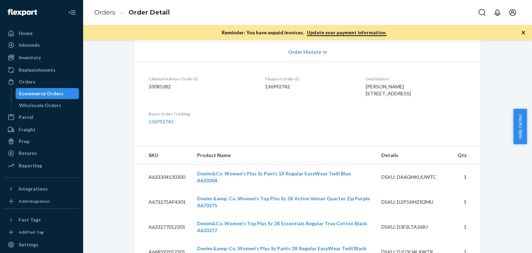
click at [150, 87] on dd "33085382" at bounding box center [201, 86] width 105 height 7
copy dd "33085382"
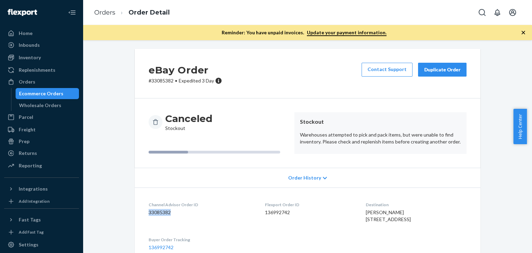
scroll to position [0, 0]
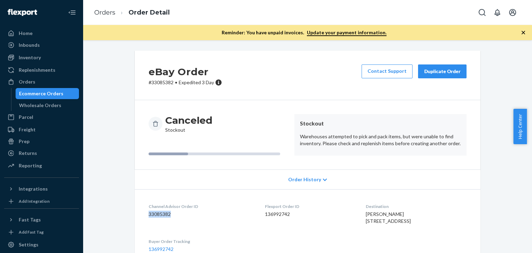
click at [439, 74] on div "Duplicate Order" at bounding box center [442, 71] width 37 height 7
click at [524, 33] on icon "button" at bounding box center [523, 32] width 7 height 7
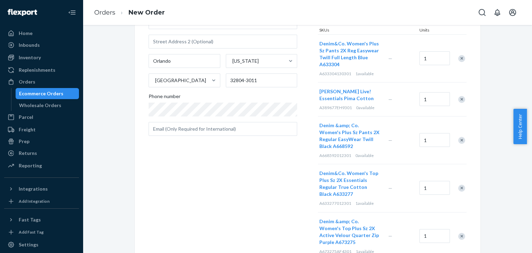
scroll to position [35, 0]
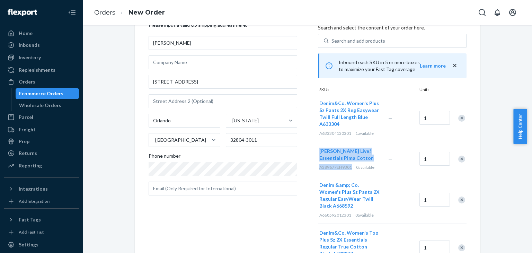
drag, startPoint x: 352, startPoint y: 169, endPoint x: 316, endPoint y: 151, distance: 39.8
click at [318, 151] on div "Isaac Mizrahi Live! Essentials Pima Cotton A389677EH9301 0 available" at bounding box center [352, 159] width 69 height 34
copy div "Isaac Mizrahi Live! Essentials Pima Cotton A389677EH9301"
drag, startPoint x: 283, startPoint y: 228, endPoint x: 423, endPoint y: 183, distance: 147.4
click at [286, 226] on div "Where to? Please input a valid US shipping address here. MJ Gandee 519 Cocoa Ln…" at bounding box center [233, 191] width 169 height 353
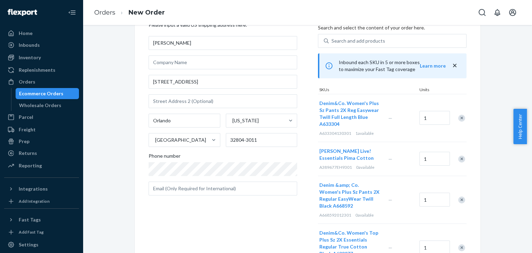
click at [458, 158] on div "Remove Item" at bounding box center [461, 158] width 7 height 7
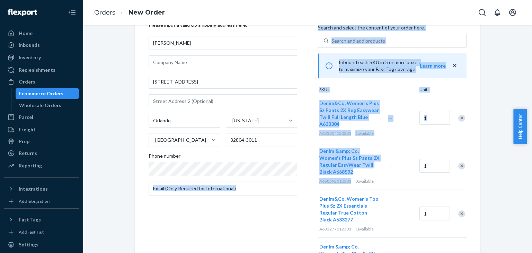
drag, startPoint x: 351, startPoint y: 182, endPoint x: 314, endPoint y: 151, distance: 49.2
click at [314, 151] on div "Where to? Please input a valid US shipping address here. MJ Gandee 519 Cocoa Ln…" at bounding box center [308, 174] width 318 height 319
click at [304, 192] on div "Where to? Please input a valid US shipping address here. MJ Gandee 519 Cocoa Ln…" at bounding box center [233, 174] width 169 height 319
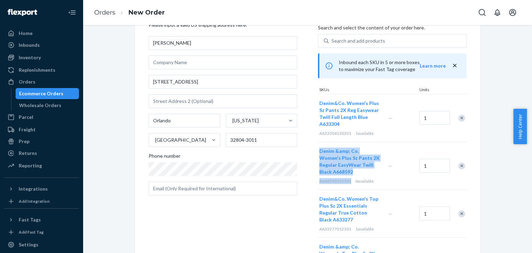
drag, startPoint x: 348, startPoint y: 181, endPoint x: 317, endPoint y: 153, distance: 41.9
click at [318, 153] on div "Denim &amp; Co. Women's Plus Sz Pants 2X Regular EasyWear Twill Black A668592 A…" at bounding box center [352, 165] width 69 height 47
copy div "Denim &amp; Co. Women's Plus Sz Pants 2X Regular EasyWear Twill Black A668592 A…"
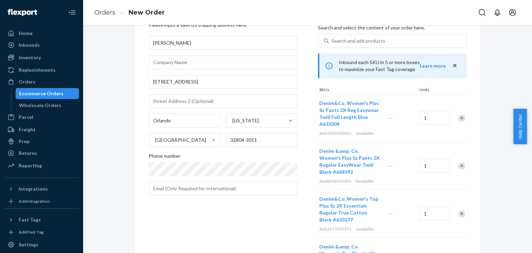
click at [262, 230] on div "Where to? Please input a valid US shipping address here. MJ Gandee 519 Cocoa Ln…" at bounding box center [233, 174] width 169 height 319
click at [459, 166] on div "Remove Item" at bounding box center [461, 165] width 7 height 7
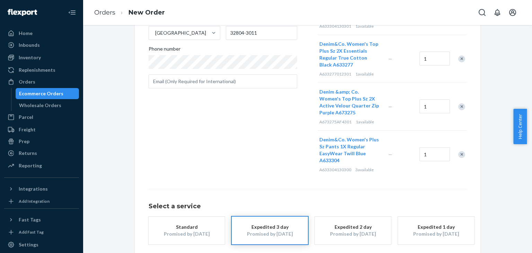
scroll to position [175, 0]
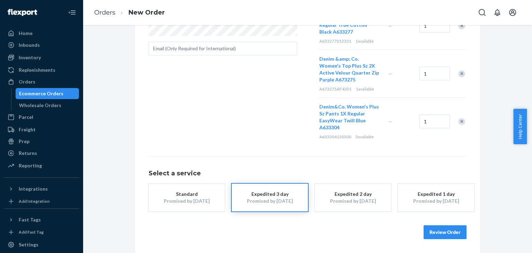
click at [183, 202] on div "Promised by [DATE]" at bounding box center [186, 200] width 55 height 7
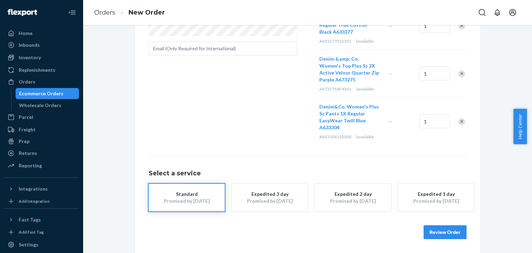
click at [442, 231] on button "Review Order" at bounding box center [444, 232] width 43 height 14
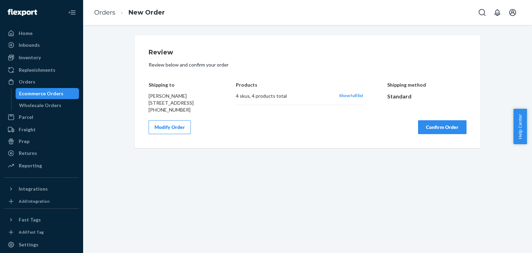
click at [451, 133] on button "Confirm Order" at bounding box center [442, 127] width 48 height 14
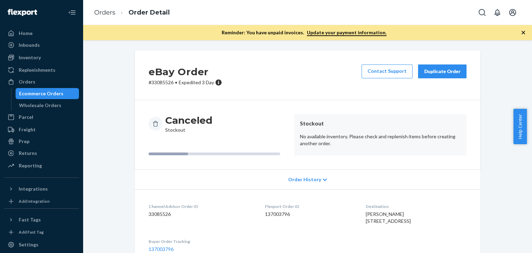
drag, startPoint x: 524, startPoint y: 32, endPoint x: 338, endPoint y: 127, distance: 208.6
click at [524, 32] on icon "button" at bounding box center [523, 32] width 7 height 7
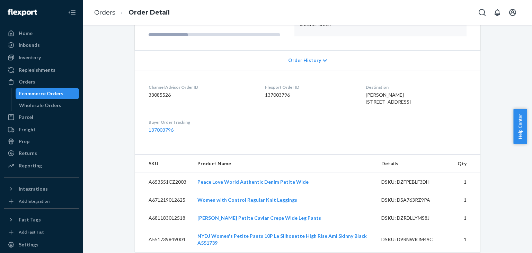
scroll to position [125, 0]
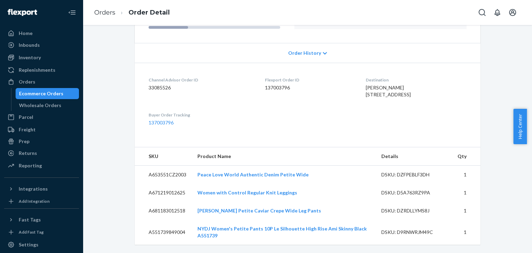
click at [151, 84] on dd "33085526" at bounding box center [201, 87] width 105 height 7
copy dd "33085526"
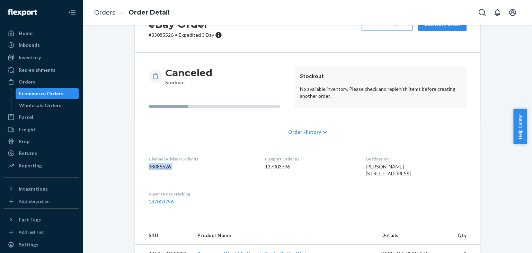
scroll to position [0, 0]
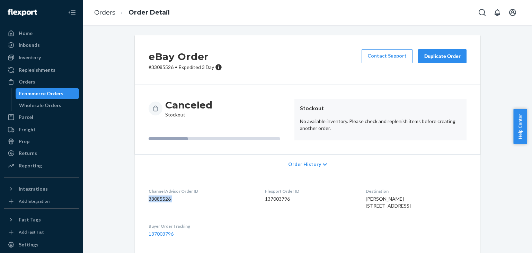
click at [439, 54] on div "Duplicate Order" at bounding box center [442, 56] width 37 height 7
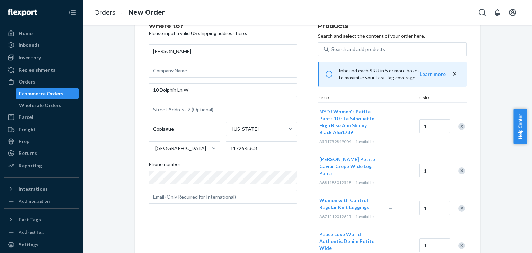
scroll to position [69, 0]
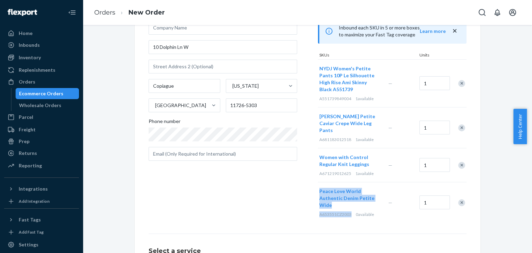
drag, startPoint x: 349, startPoint y: 207, endPoint x: 317, endPoint y: 185, distance: 38.8
click at [318, 185] on div "Peace Love World Authentic Denim Petite Wide A653551CZ2003 0 available" at bounding box center [352, 202] width 69 height 41
copy div "Peace Love World Authentic Denim Petite Wide A653551CZ2003"
drag, startPoint x: 172, startPoint y: 185, endPoint x: 179, endPoint y: 185, distance: 6.9
click at [172, 185] on div "Where to? Please input a valid US shipping address here. [PERSON_NAME] [STREET_…" at bounding box center [233, 101] width 169 height 243
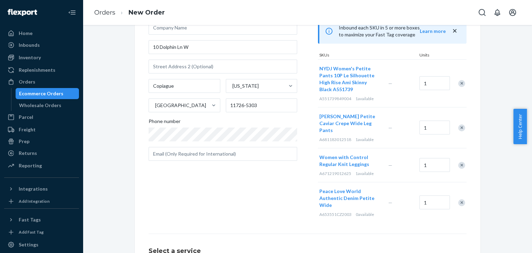
click at [458, 199] on div "Remove Item" at bounding box center [461, 202] width 7 height 7
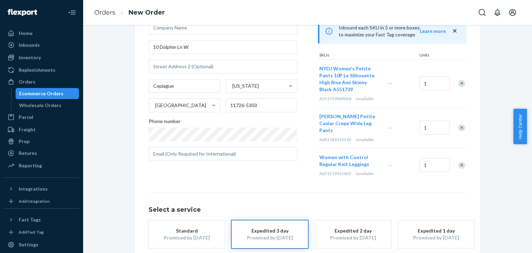
drag, startPoint x: 195, startPoint y: 224, endPoint x: 260, endPoint y: 204, distance: 68.5
click at [200, 227] on div "Standard" at bounding box center [186, 230] width 55 height 7
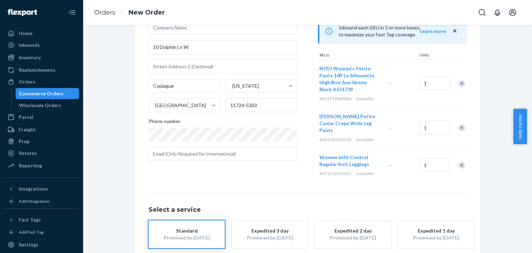
scroll to position [99, 0]
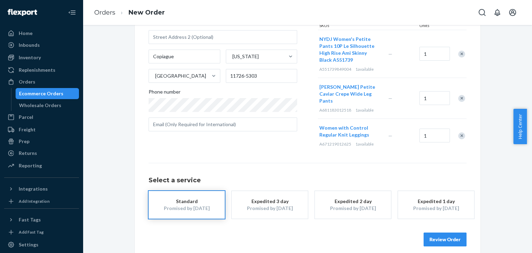
click at [436, 233] on button "Review Order" at bounding box center [444, 239] width 43 height 14
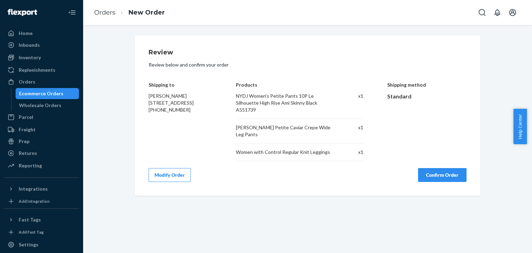
click at [439, 171] on button "Confirm Order" at bounding box center [442, 175] width 48 height 14
